Goal: Information Seeking & Learning: Learn about a topic

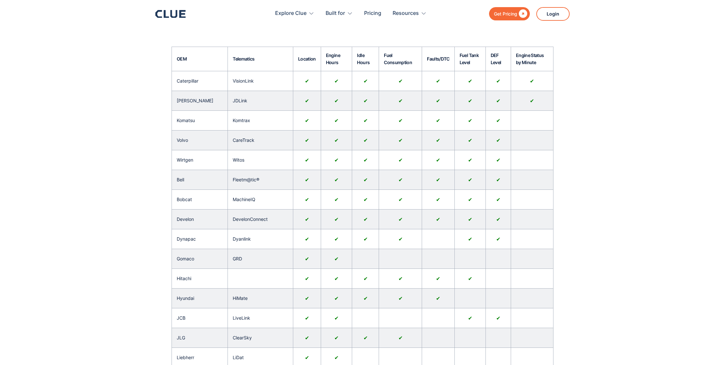
scroll to position [89, 0]
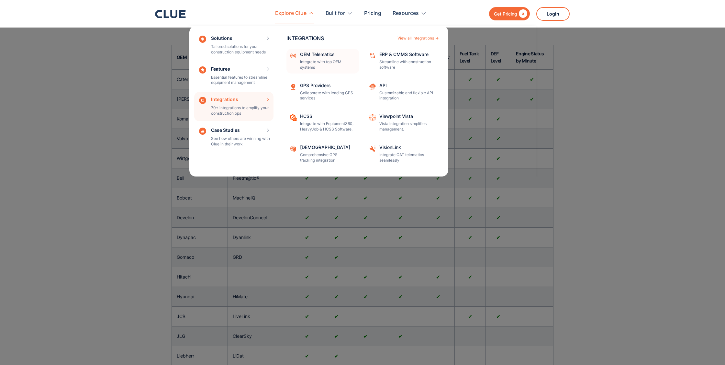
click at [319, 60] on p "Integrate with top OEM systems" at bounding box center [327, 64] width 55 height 11
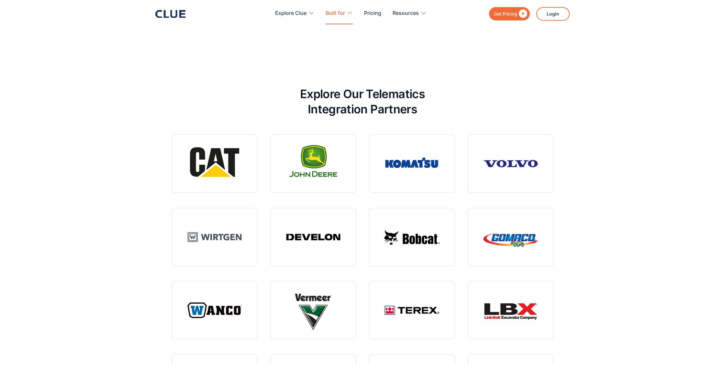
scroll to position [1624, 0]
